Goal: Task Accomplishment & Management: Complete application form

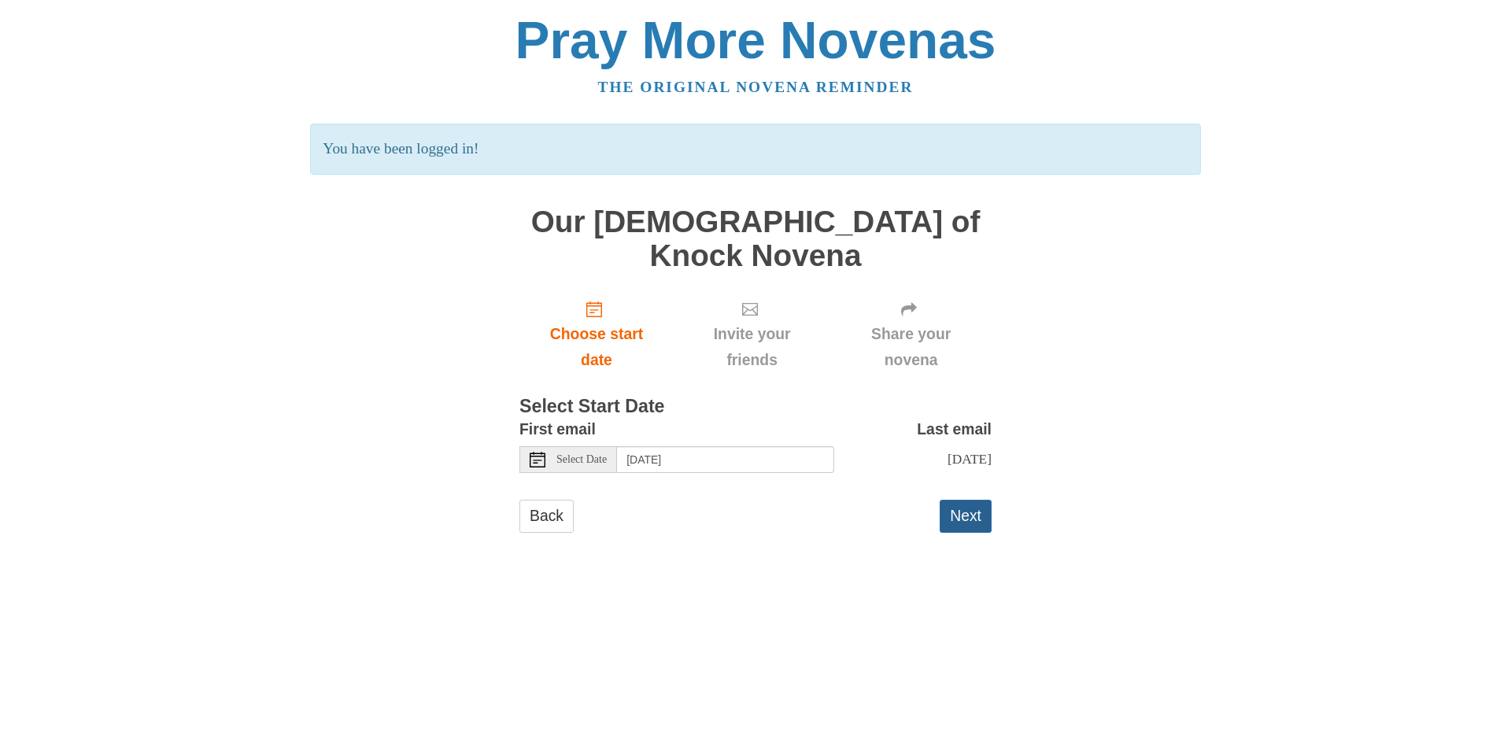
click at [982, 500] on button "Next" at bounding box center [966, 516] width 52 height 32
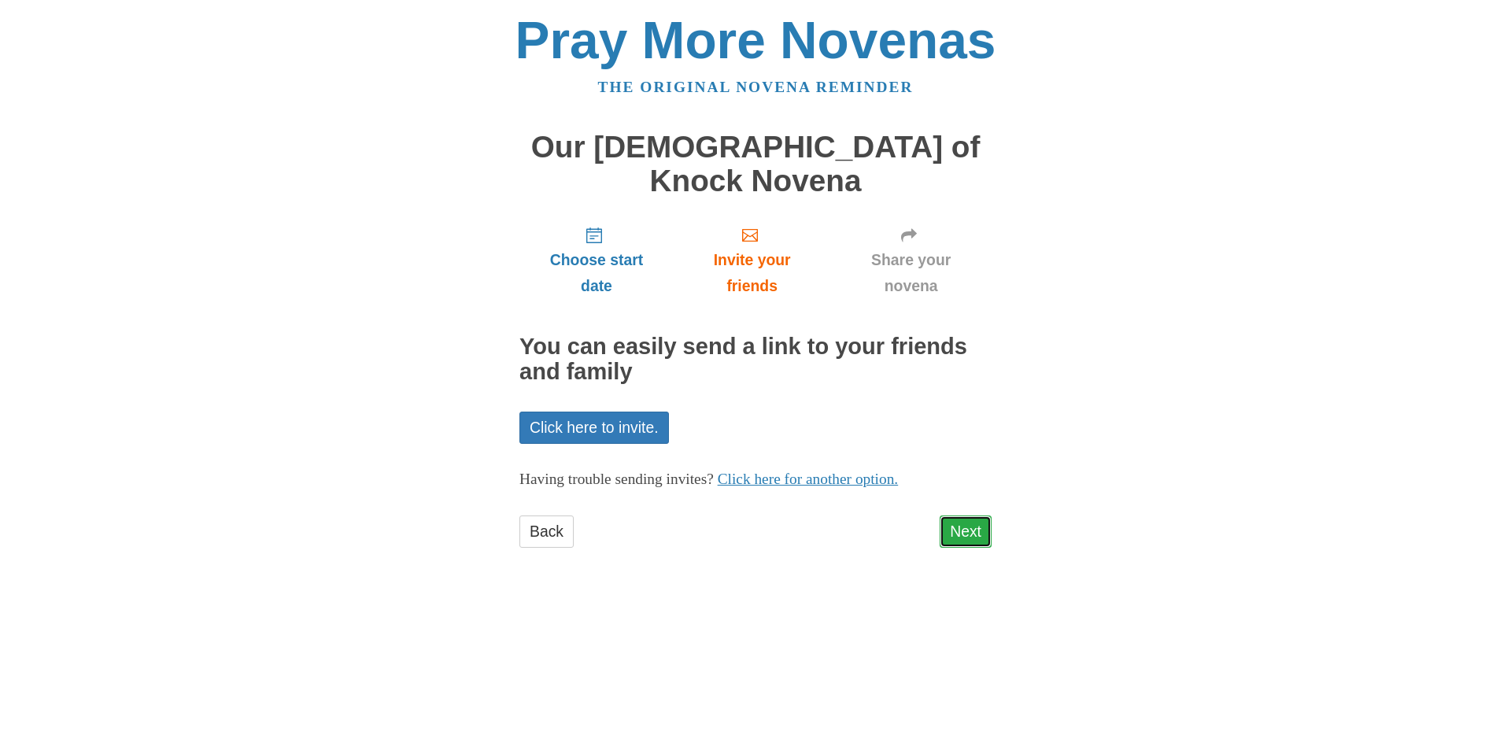
click at [968, 516] on link "Next" at bounding box center [966, 532] width 52 height 32
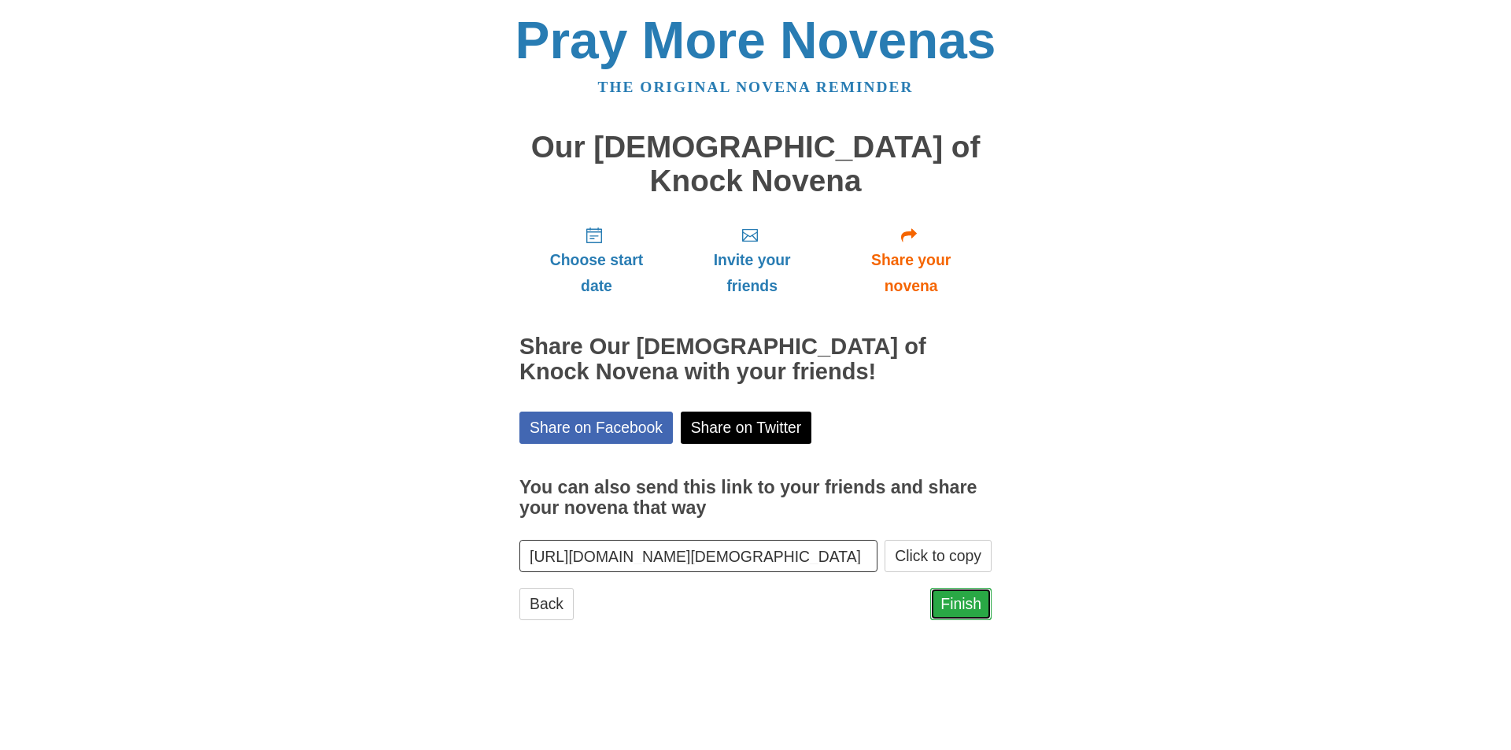
click at [963, 588] on link "Finish" at bounding box center [960, 604] width 61 height 32
